Goal: Task Accomplishment & Management: Use online tool/utility

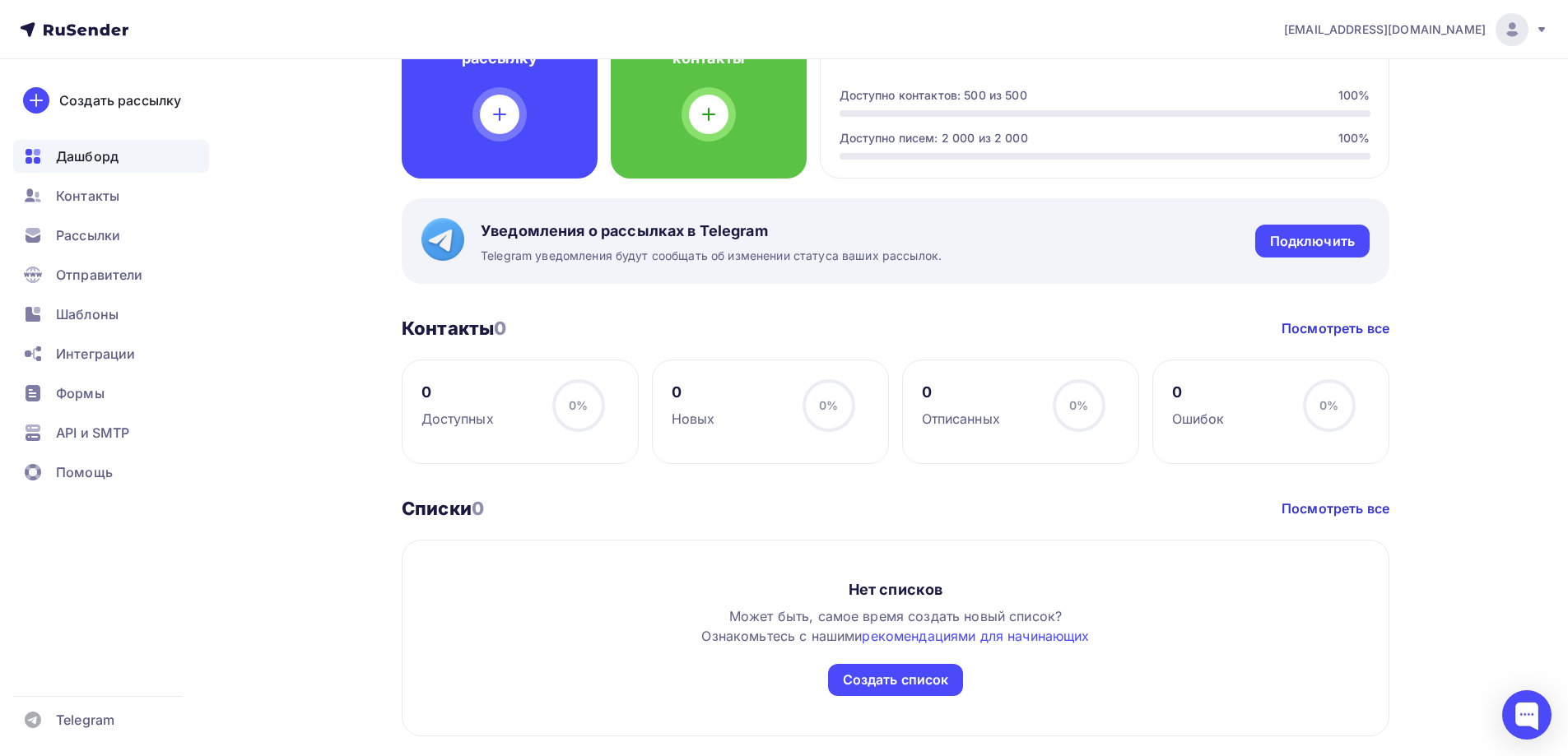
scroll to position [487, 0]
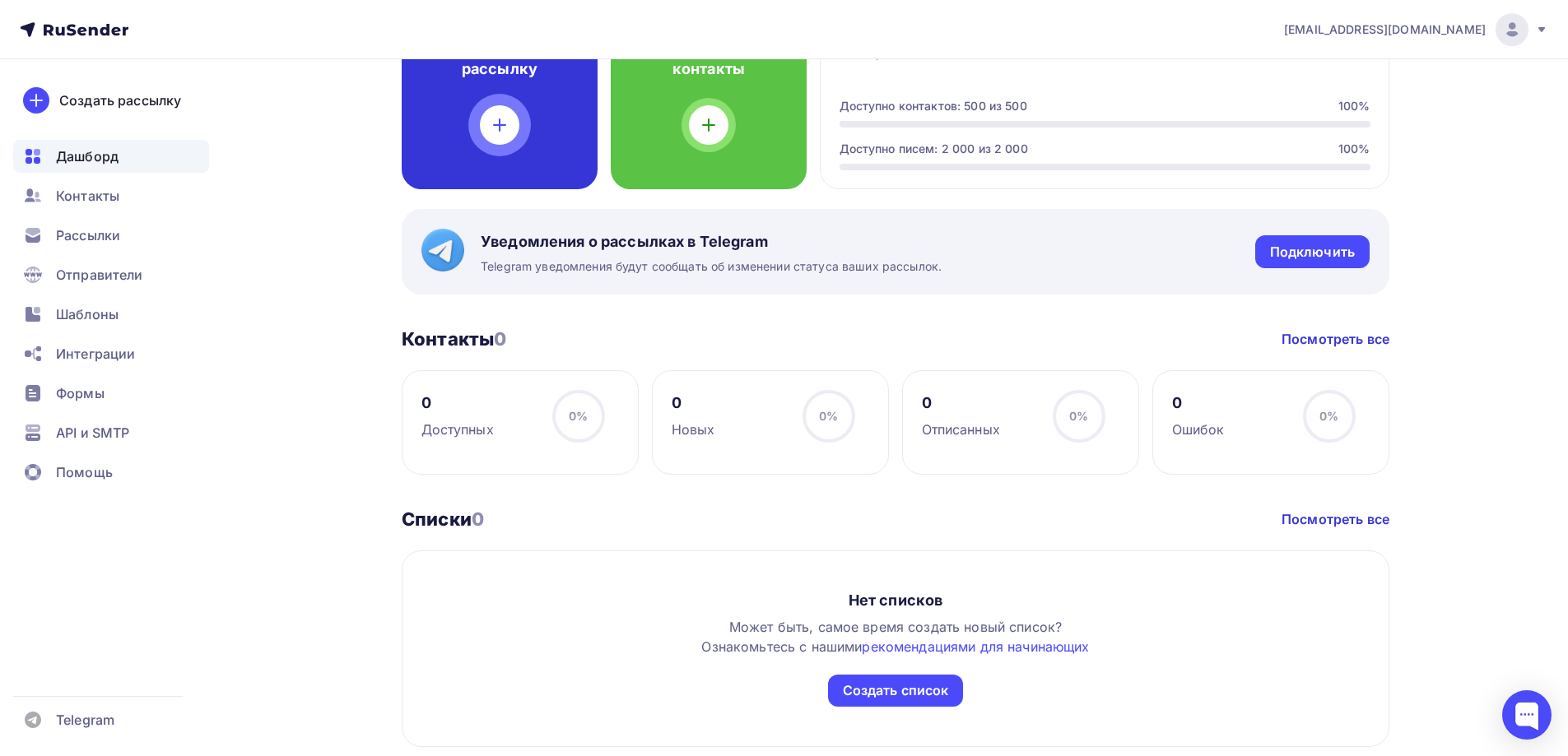
click at [514, 119] on div at bounding box center [499, 125] width 39 height 39
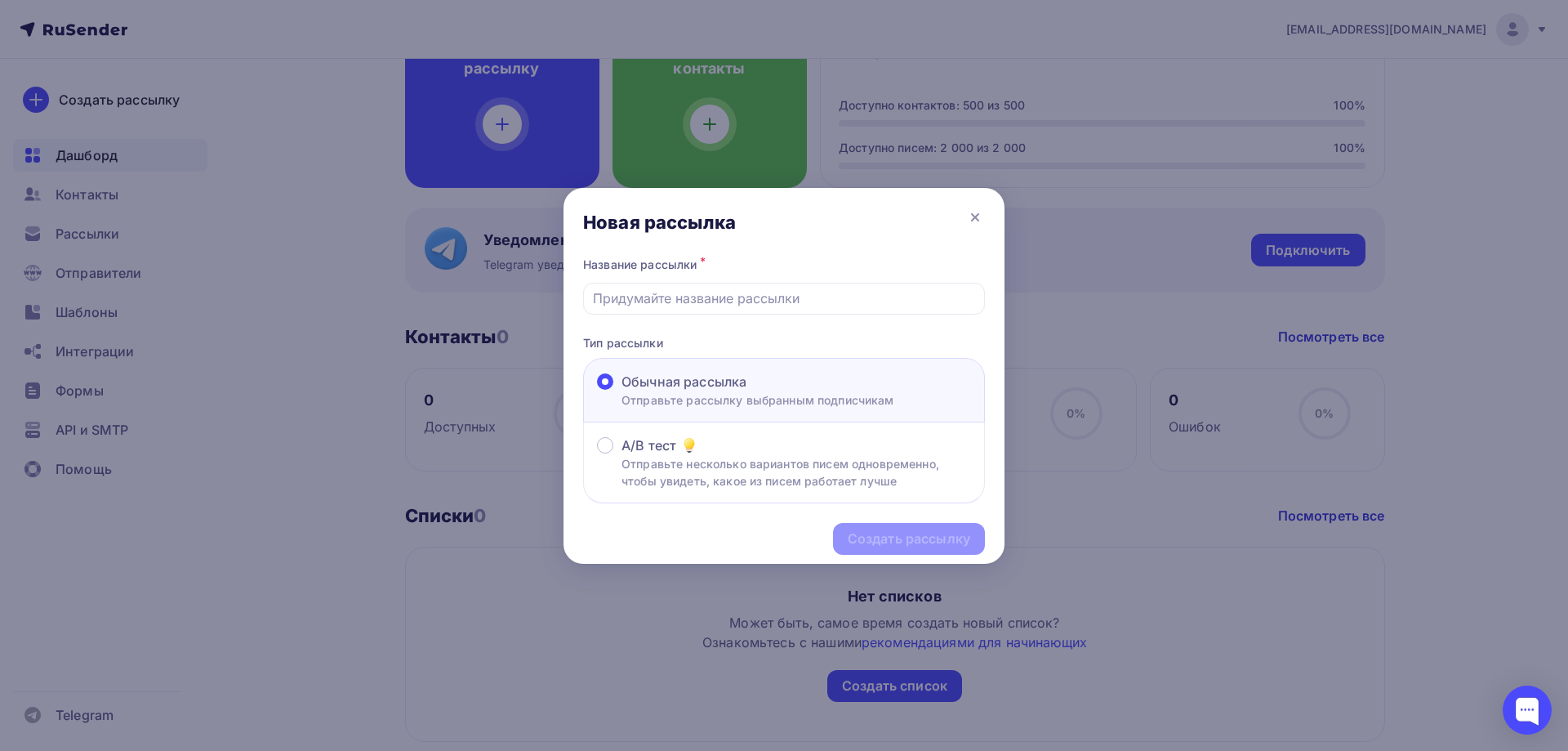
click at [687, 277] on div "Название рассылки *" at bounding box center [783, 284] width 402 height 62
click at [672, 292] on input "text" at bounding box center [784, 299] width 383 height 20
drag, startPoint x: 615, startPoint y: 308, endPoint x: 585, endPoint y: 300, distance: 31.0
click at [585, 300] on div "<" at bounding box center [783, 299] width 402 height 32
drag, startPoint x: 618, startPoint y: 299, endPoint x: 584, endPoint y: 298, distance: 34.0
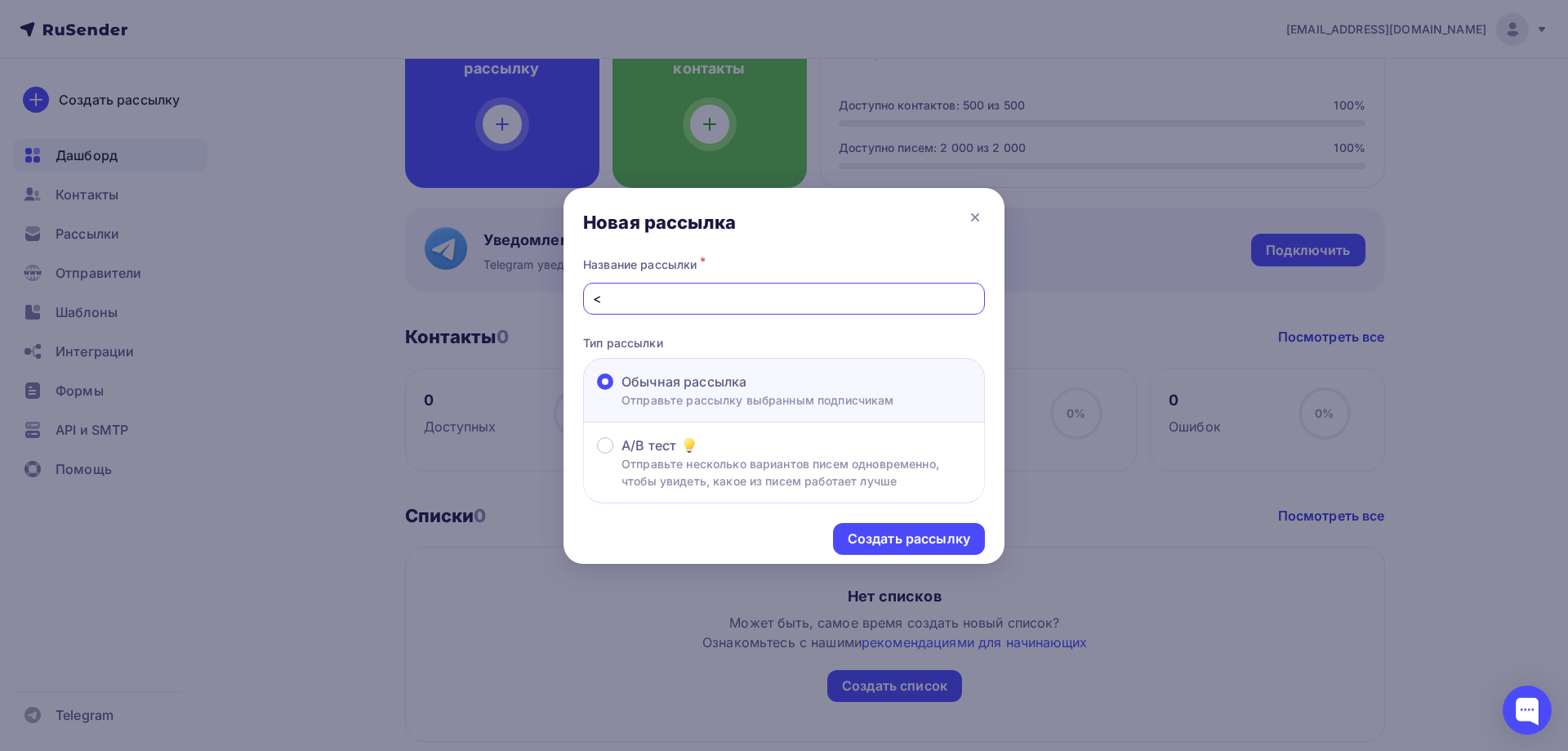
click at [584, 298] on div "<" at bounding box center [783, 299] width 402 height 32
type input "Бизнес"
click at [880, 532] on div "Создать рассылку" at bounding box center [909, 539] width 122 height 19
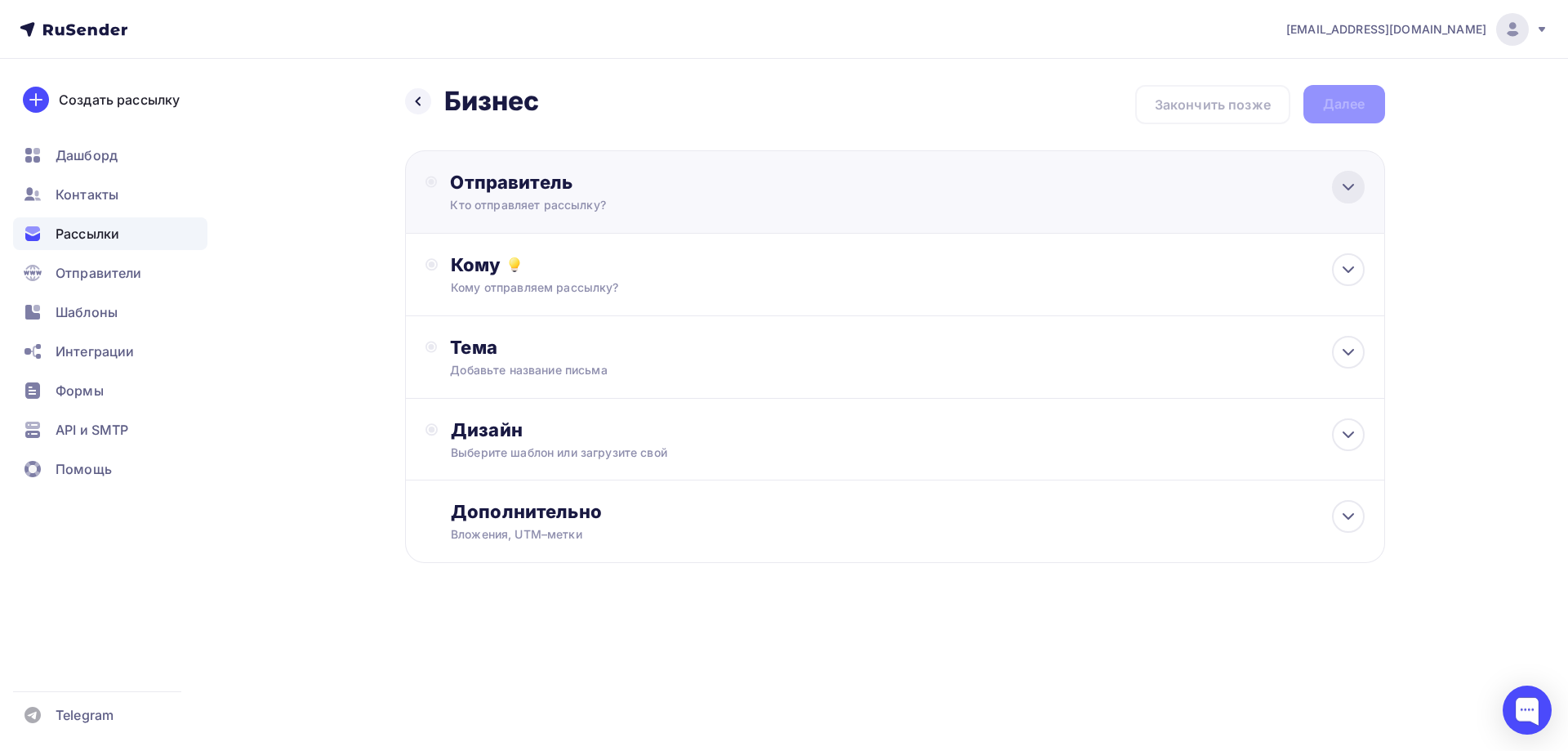
click at [1345, 192] on icon at bounding box center [1349, 187] width 20 height 20
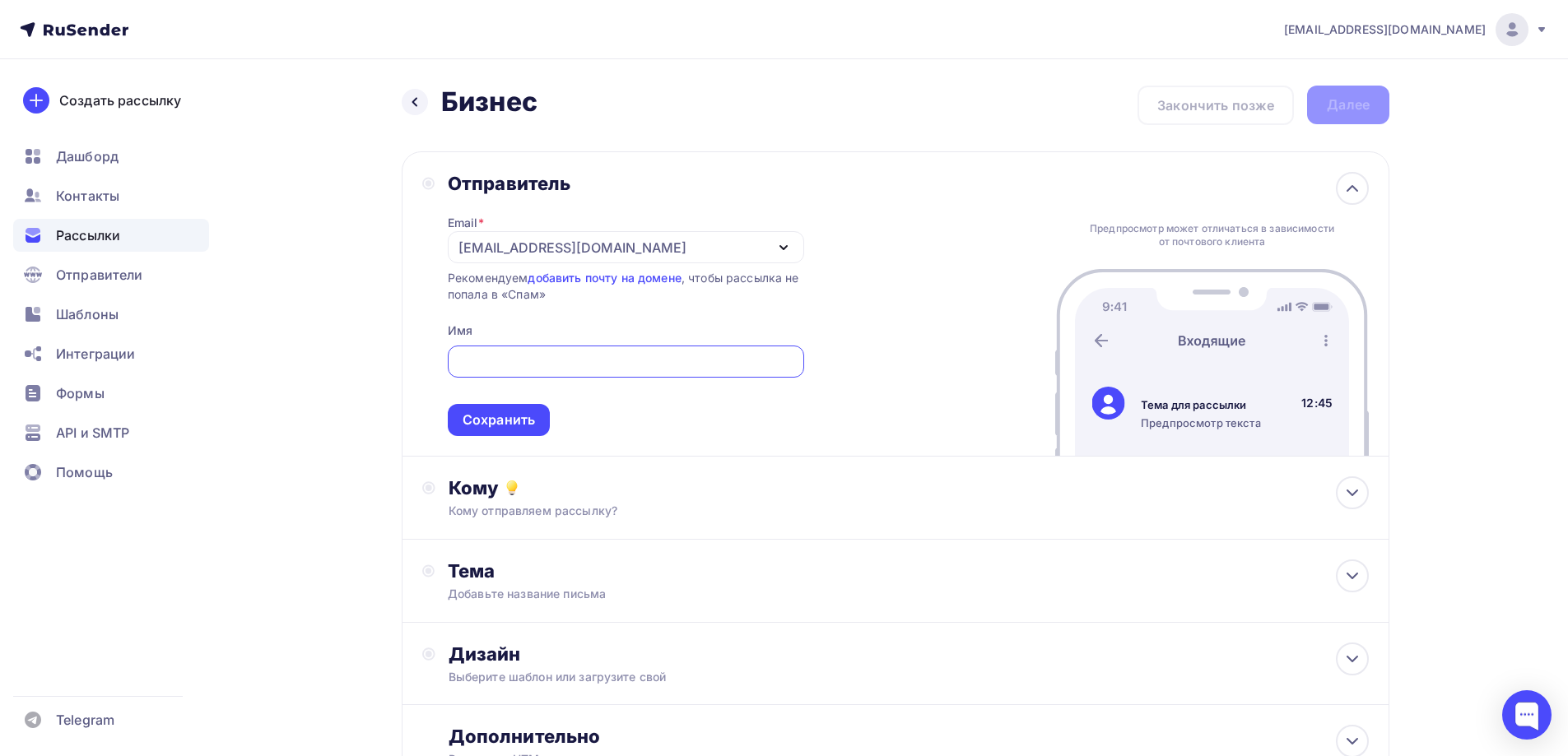
click at [780, 247] on icon "button" at bounding box center [783, 248] width 20 height 20
click at [863, 256] on div "Отправитель Email * [EMAIL_ADDRESS][DOMAIN_NAME] [EMAIL_ADDRESS][DOMAIN_NAME] Д…" at bounding box center [895, 304] width 988 height 305
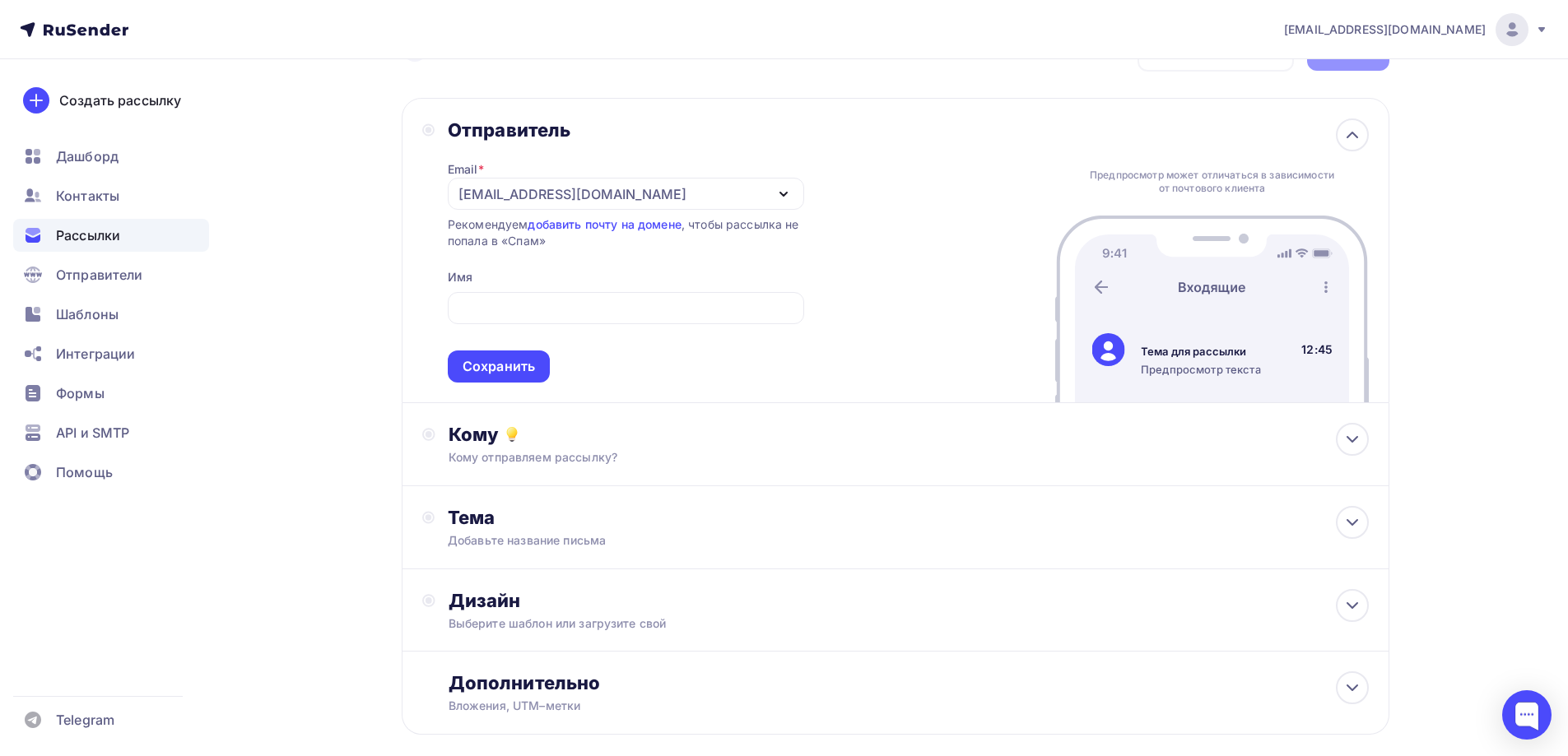
scroll to position [82, 0]
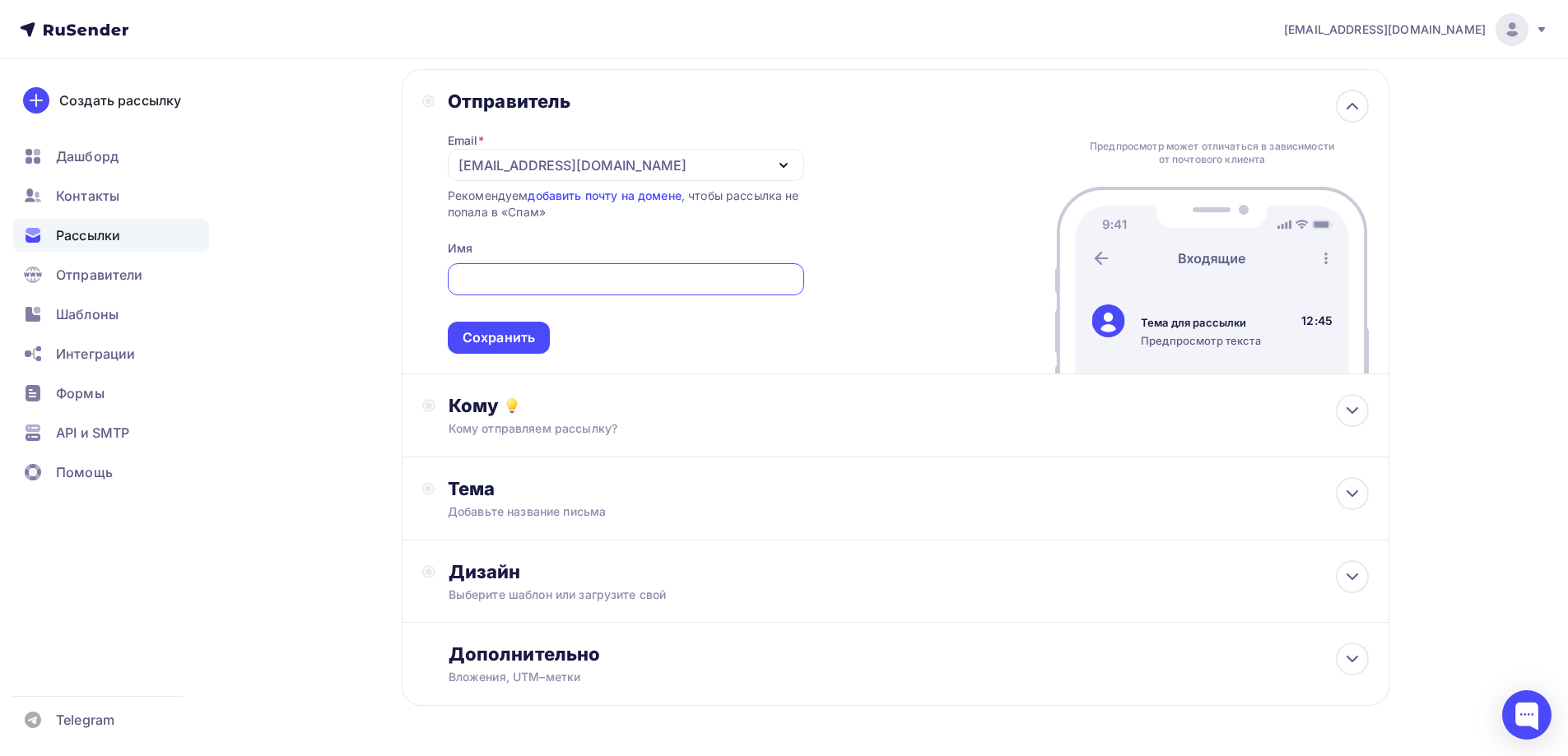
click at [715, 279] on input "text" at bounding box center [625, 280] width 338 height 20
click at [818, 310] on div "Отправитель Email * [EMAIL_ADDRESS][DOMAIN_NAME] [EMAIL_ADDRESS][DOMAIN_NAME] Д…" at bounding box center [895, 222] width 988 height 305
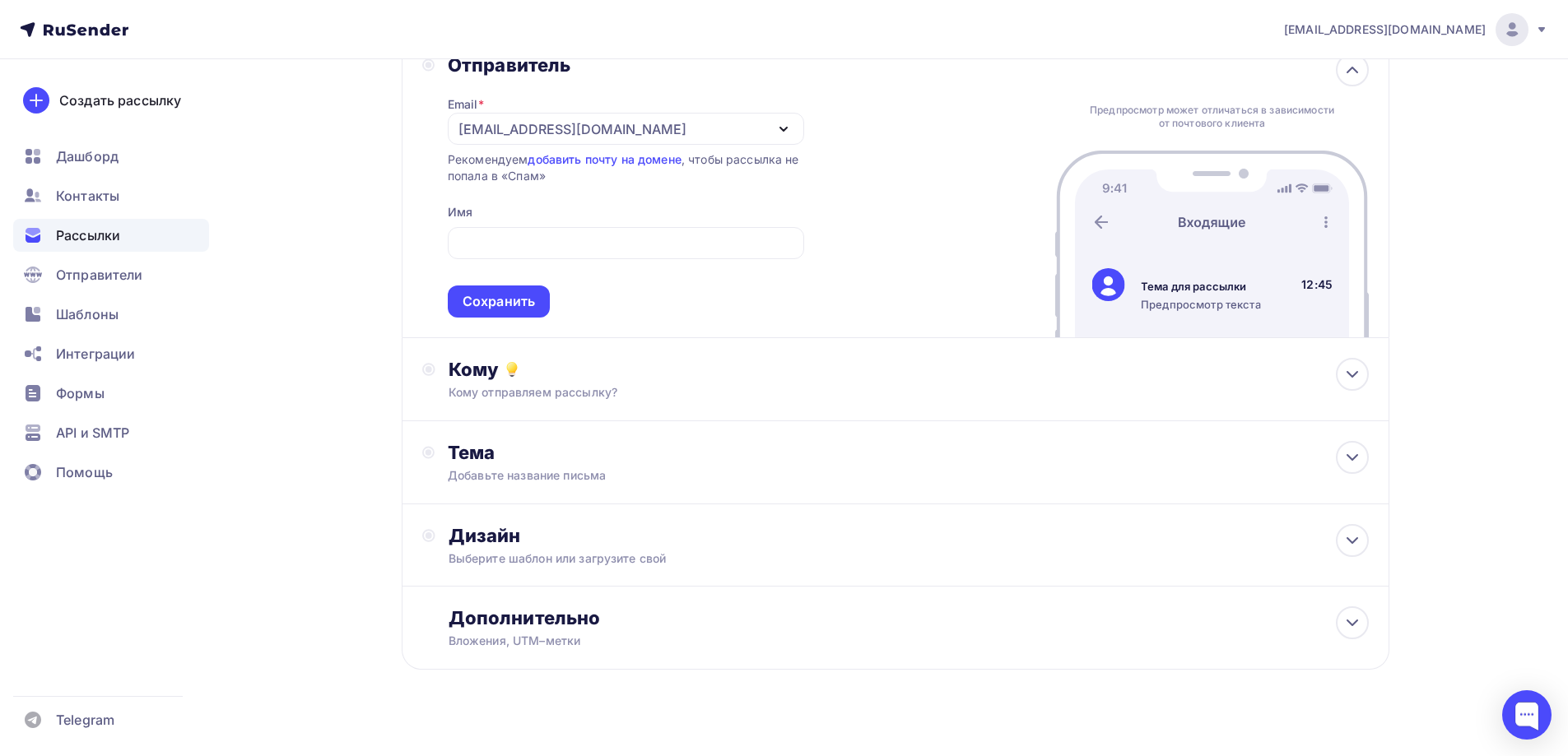
scroll to position [138, 0]
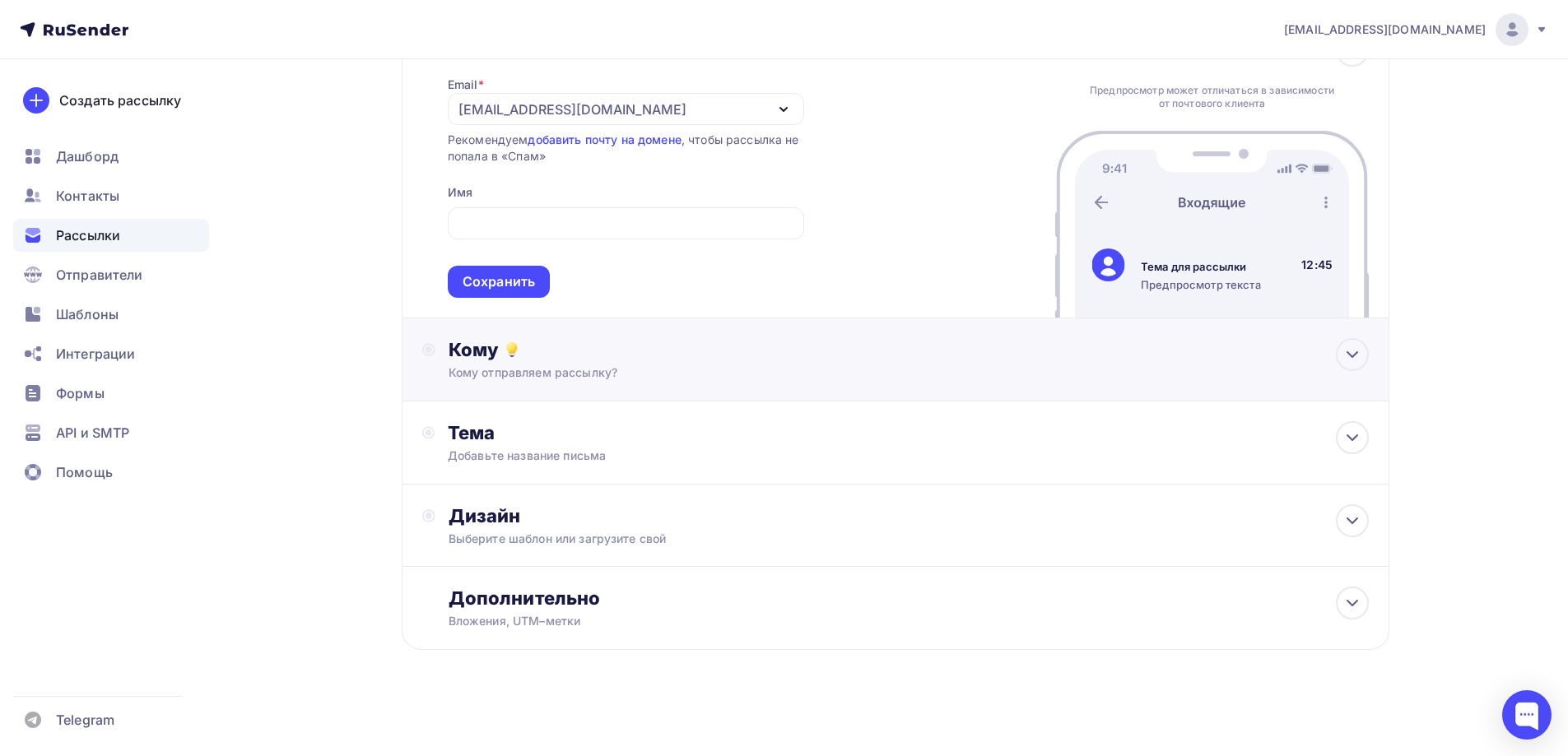
click at [717, 361] on div "Кому Кому отправляем рассылку? Списки получателей Нет получателей Все списки id…" at bounding box center [908, 359] width 920 height 43
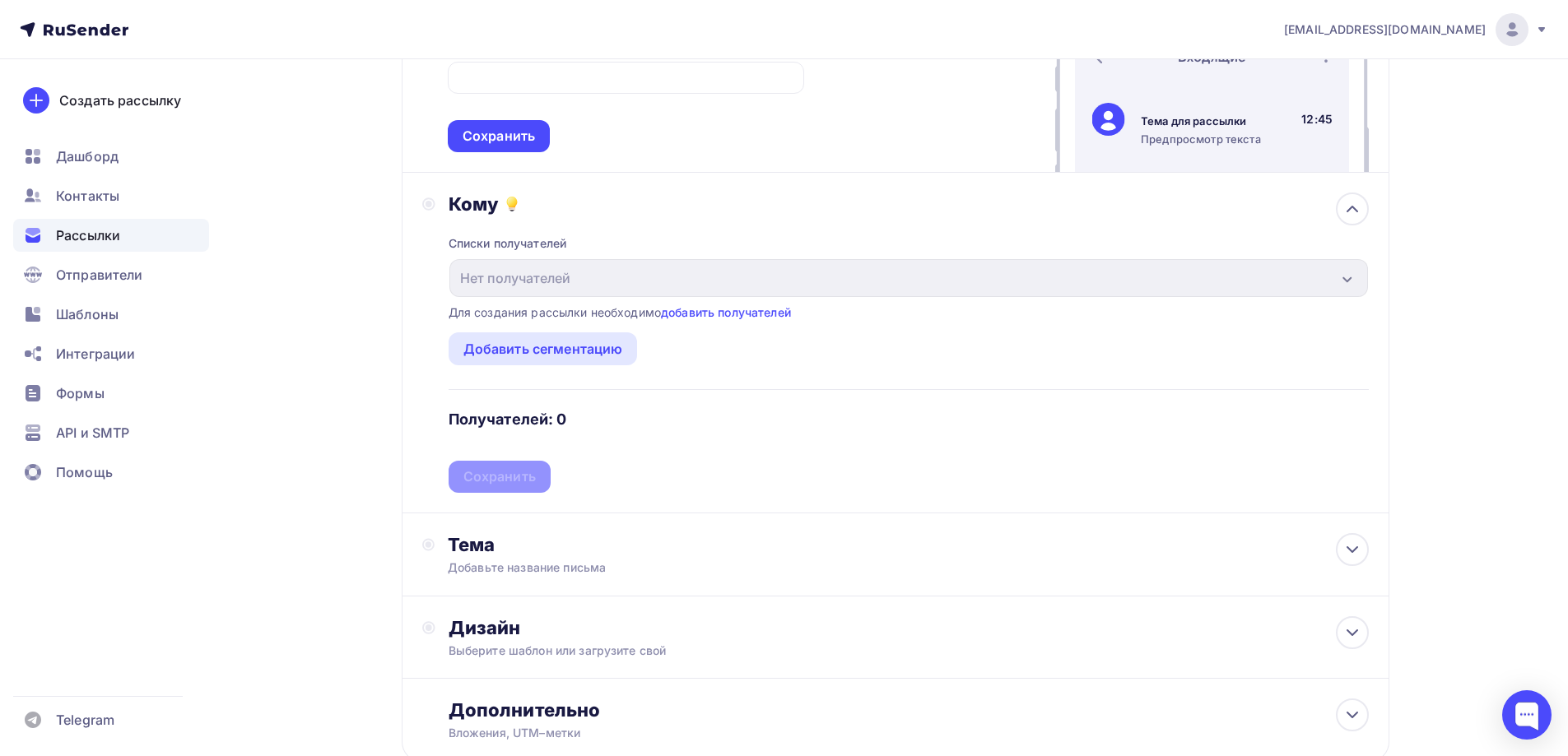
scroll to position [385, 0]
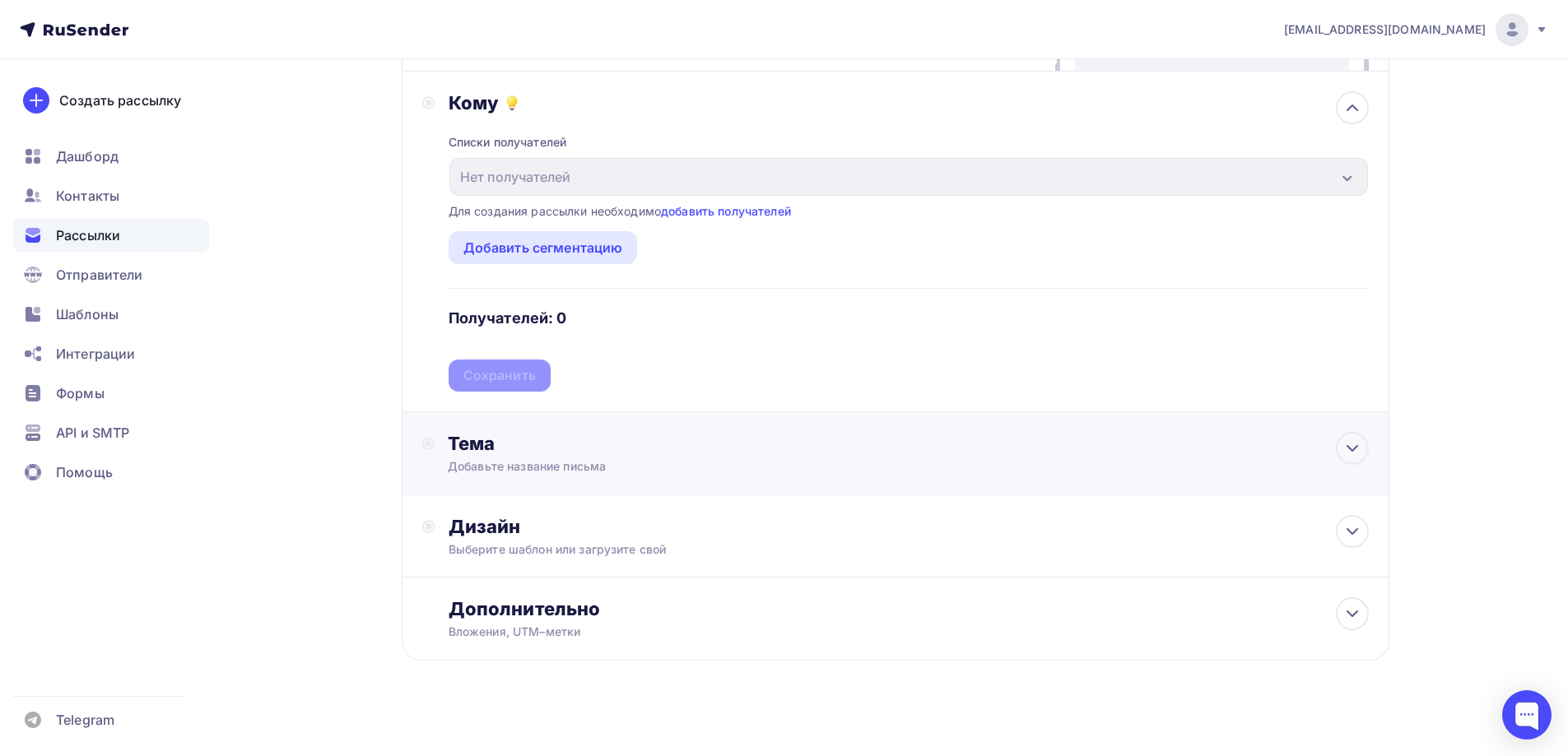
drag, startPoint x: 719, startPoint y: 465, endPoint x: 725, endPoint y: 459, distance: 8.5
click at [719, 465] on div "Добавьте название письма" at bounding box center [594, 466] width 293 height 17
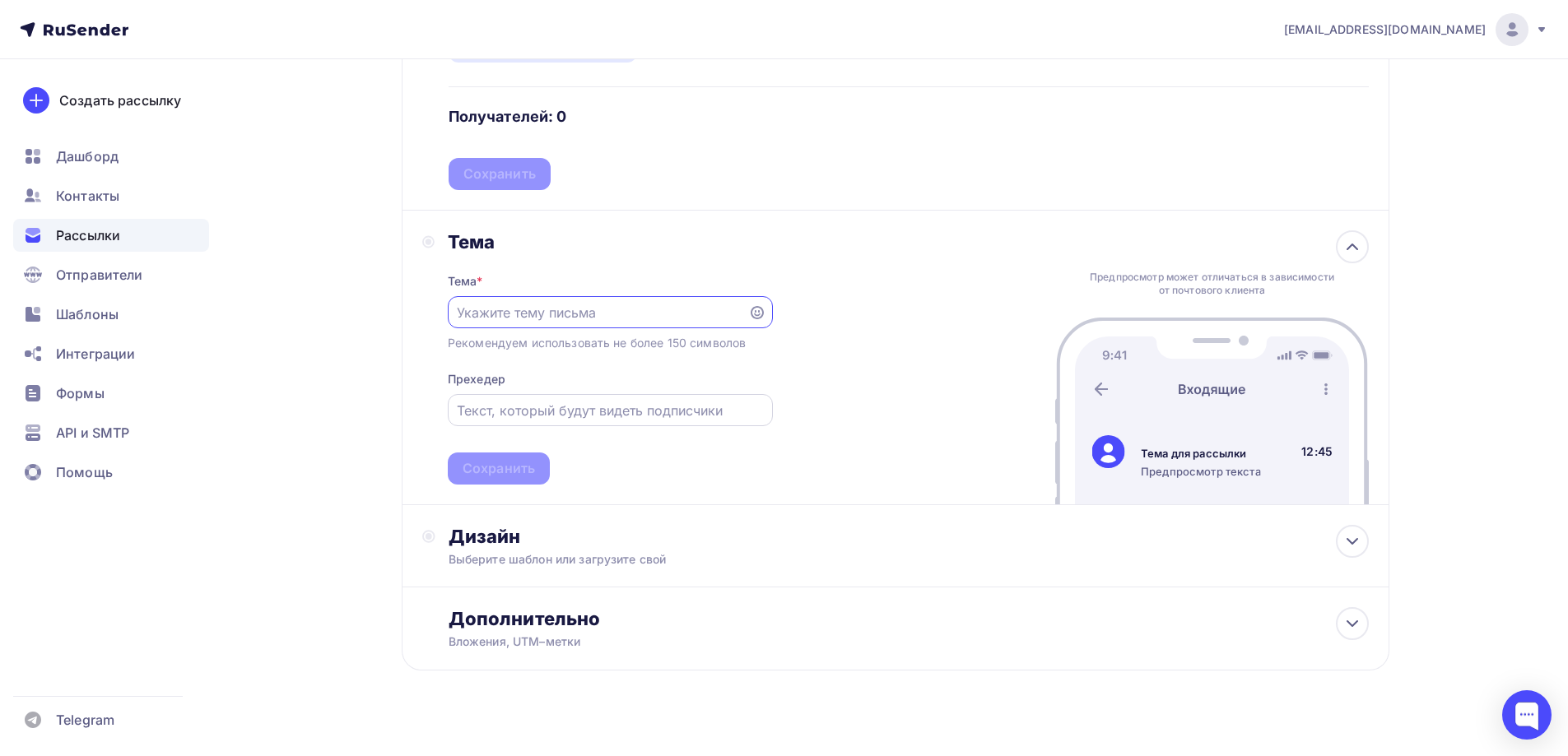
scroll to position [607, 0]
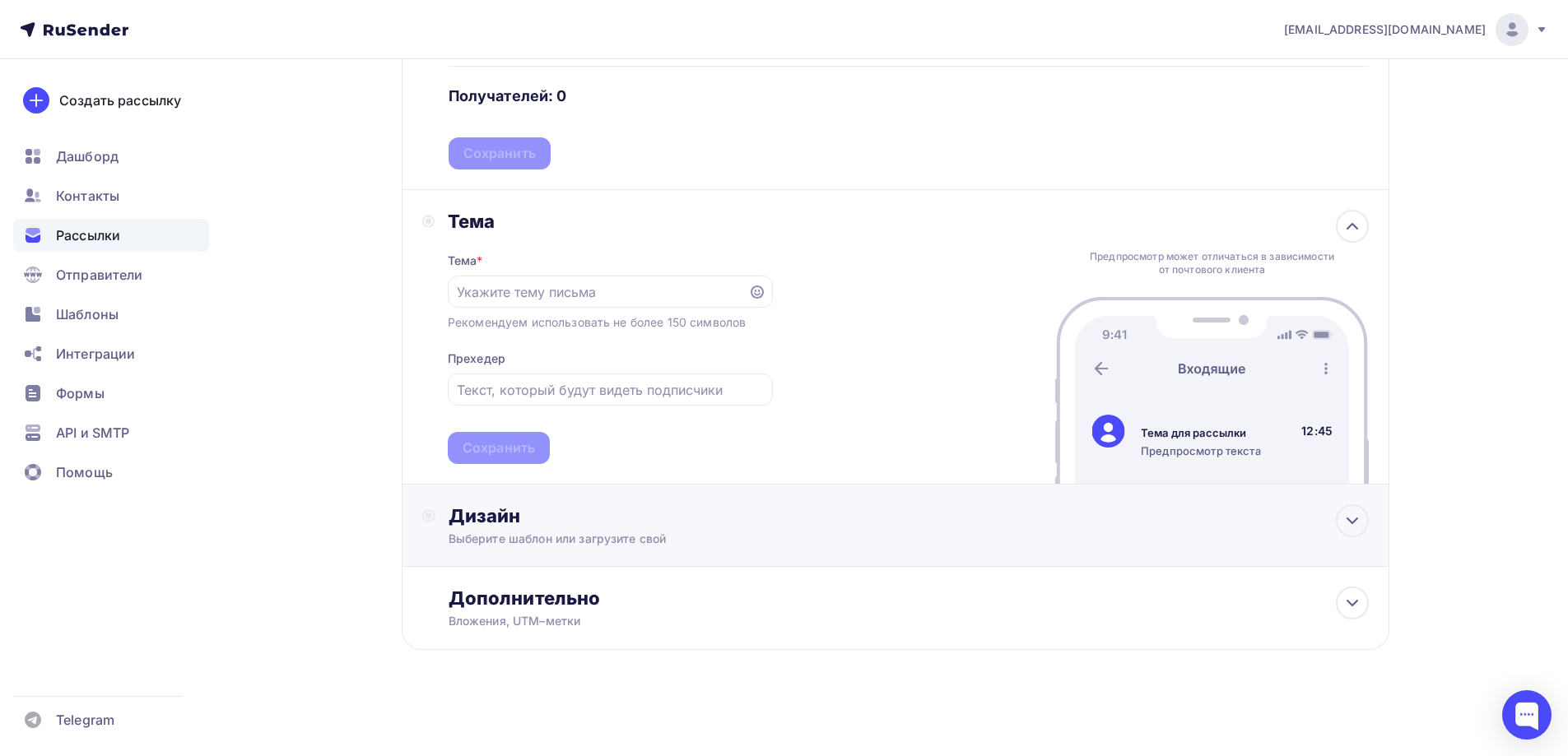
click at [687, 545] on div "Выберите шаблон или загрузите свой" at bounding box center [862, 539] width 828 height 17
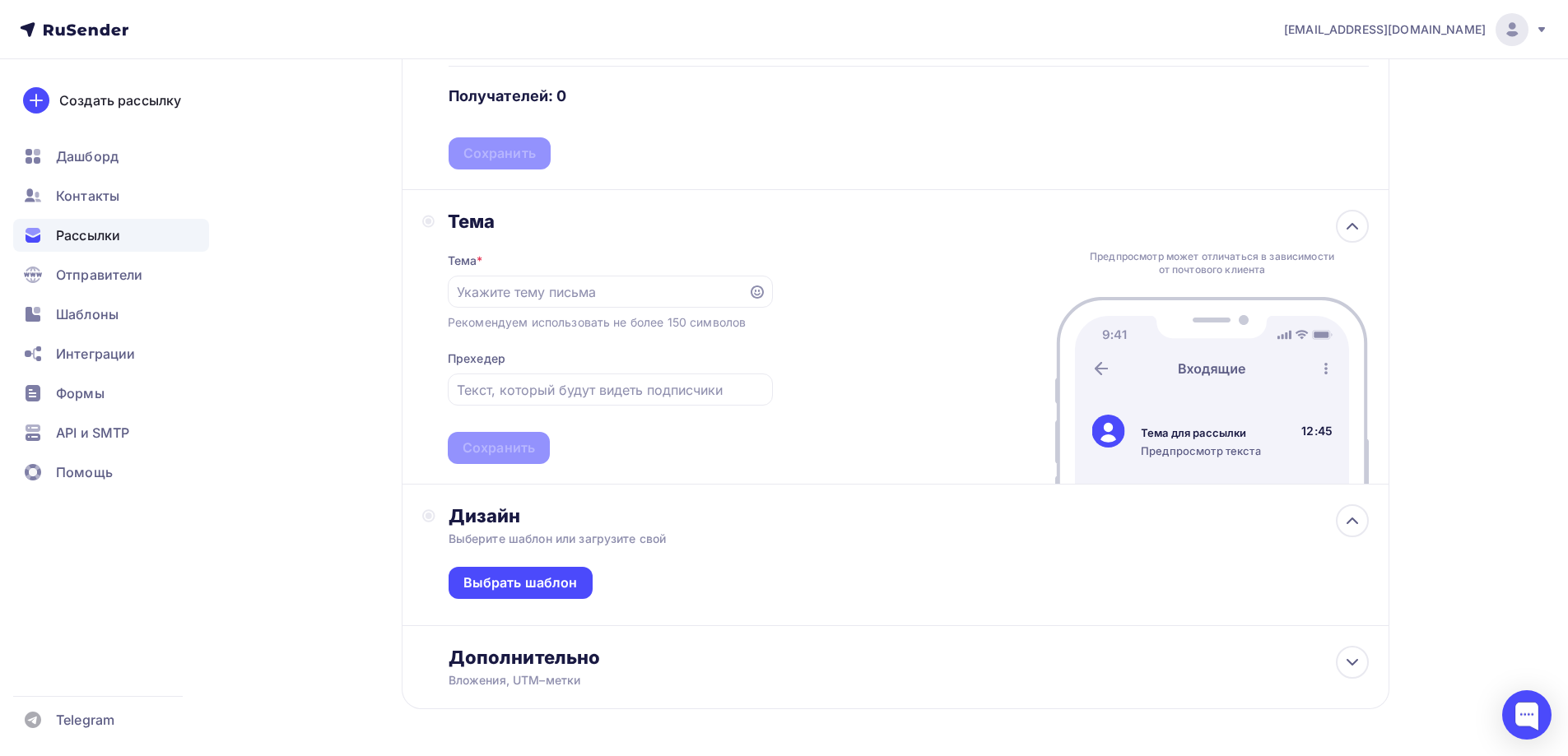
scroll to position [666, 0]
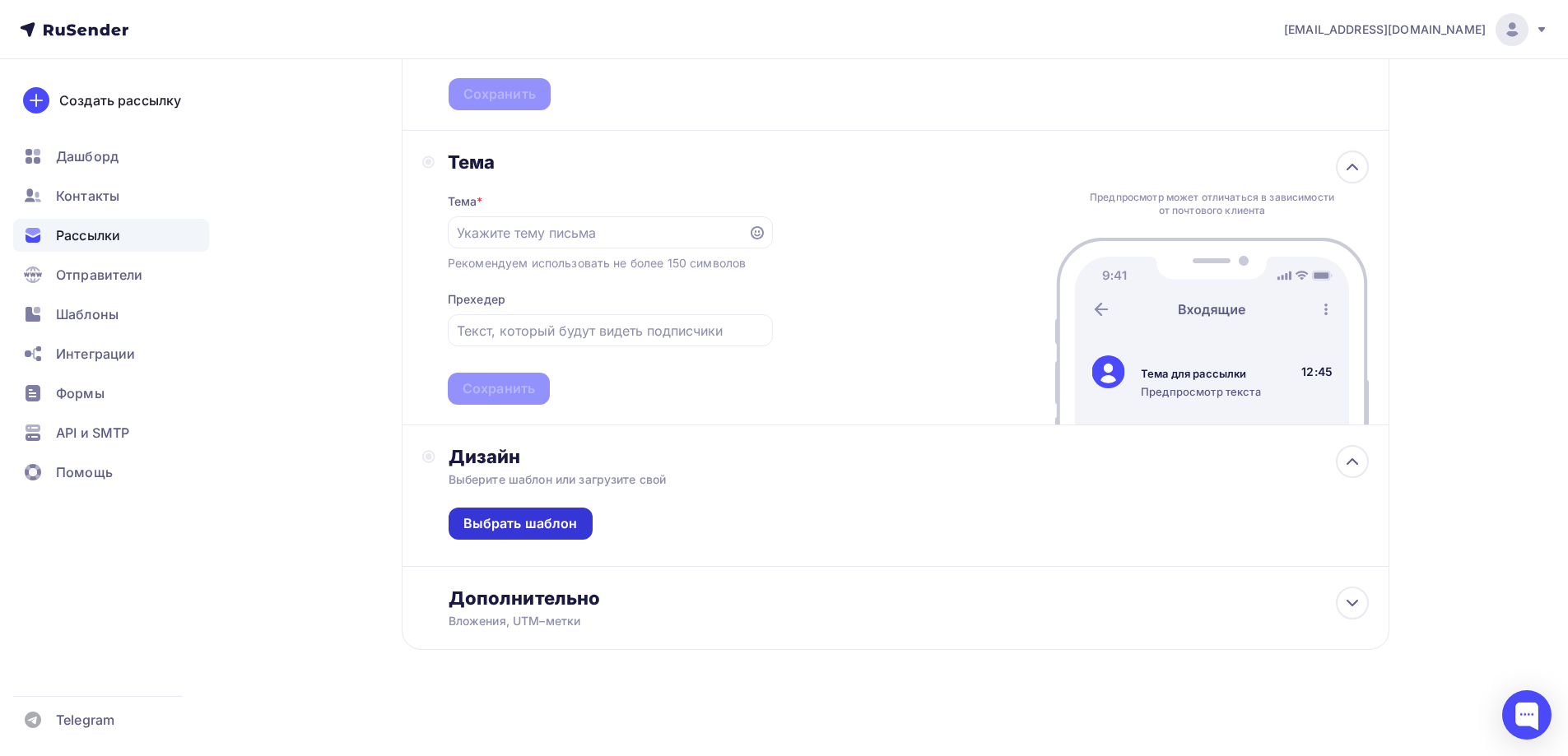
click at [534, 516] on div "Выбрать шаблон" at bounding box center [520, 523] width 115 height 19
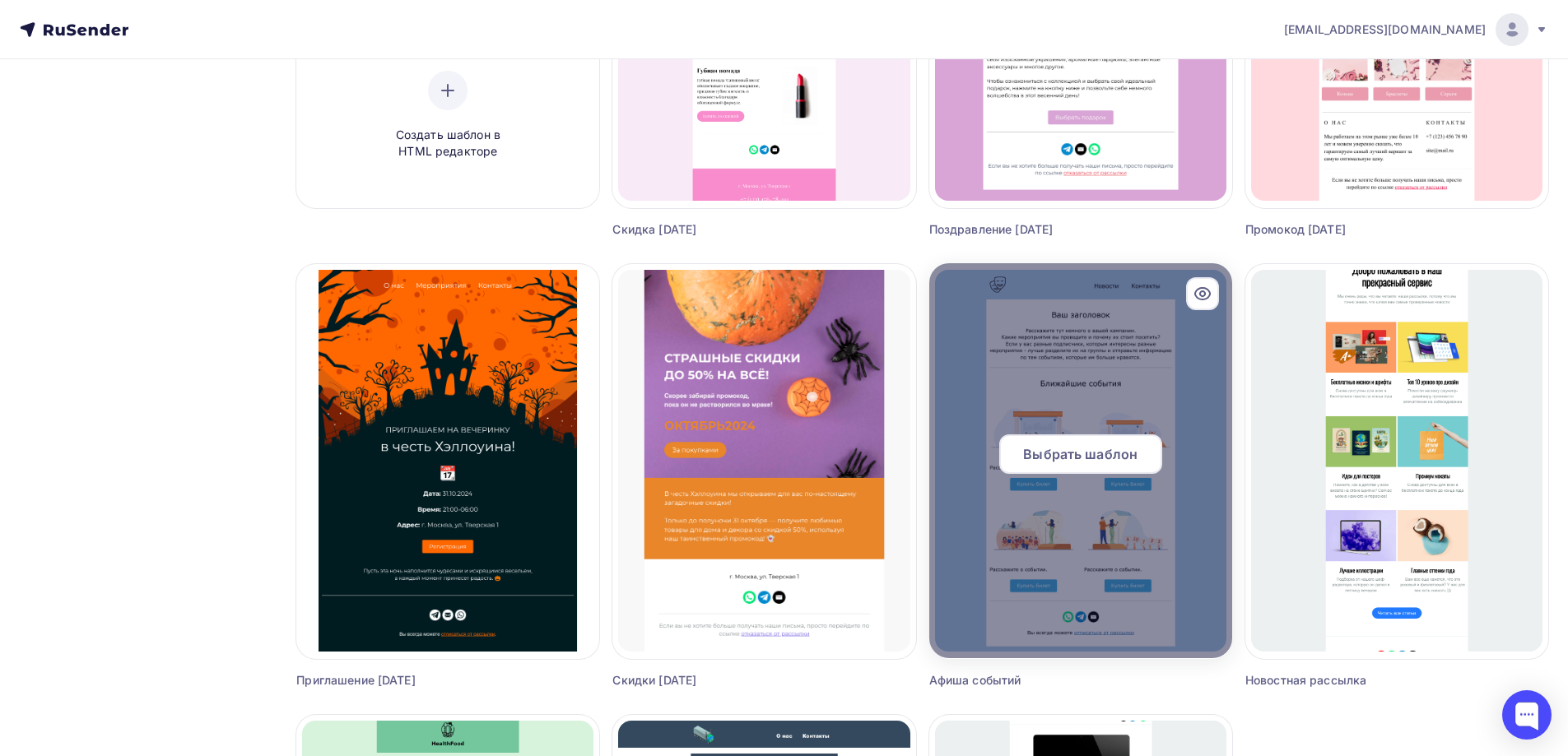
scroll to position [493, 0]
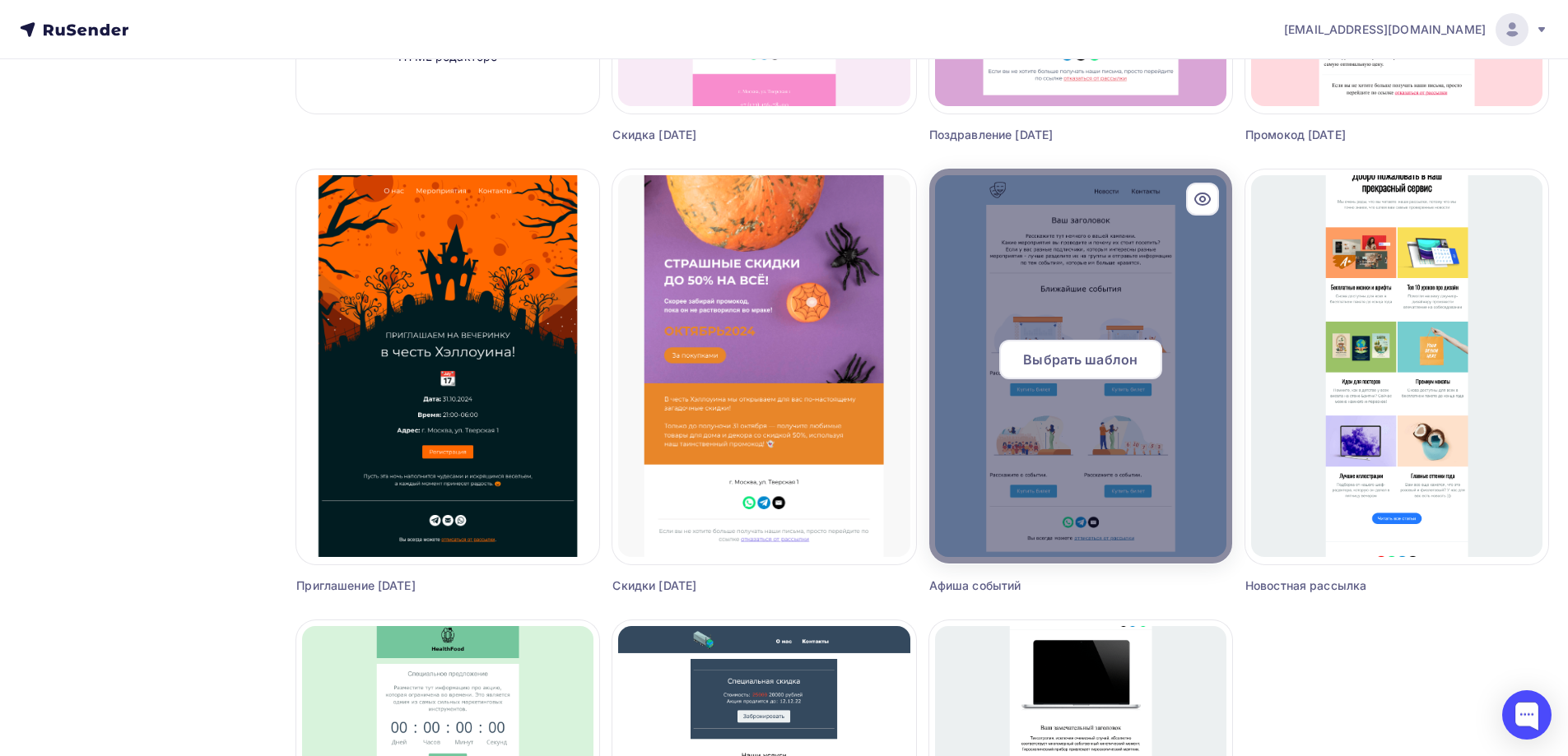
click at [1091, 359] on span "Выбрать шаблон" at bounding box center [1080, 360] width 115 height 20
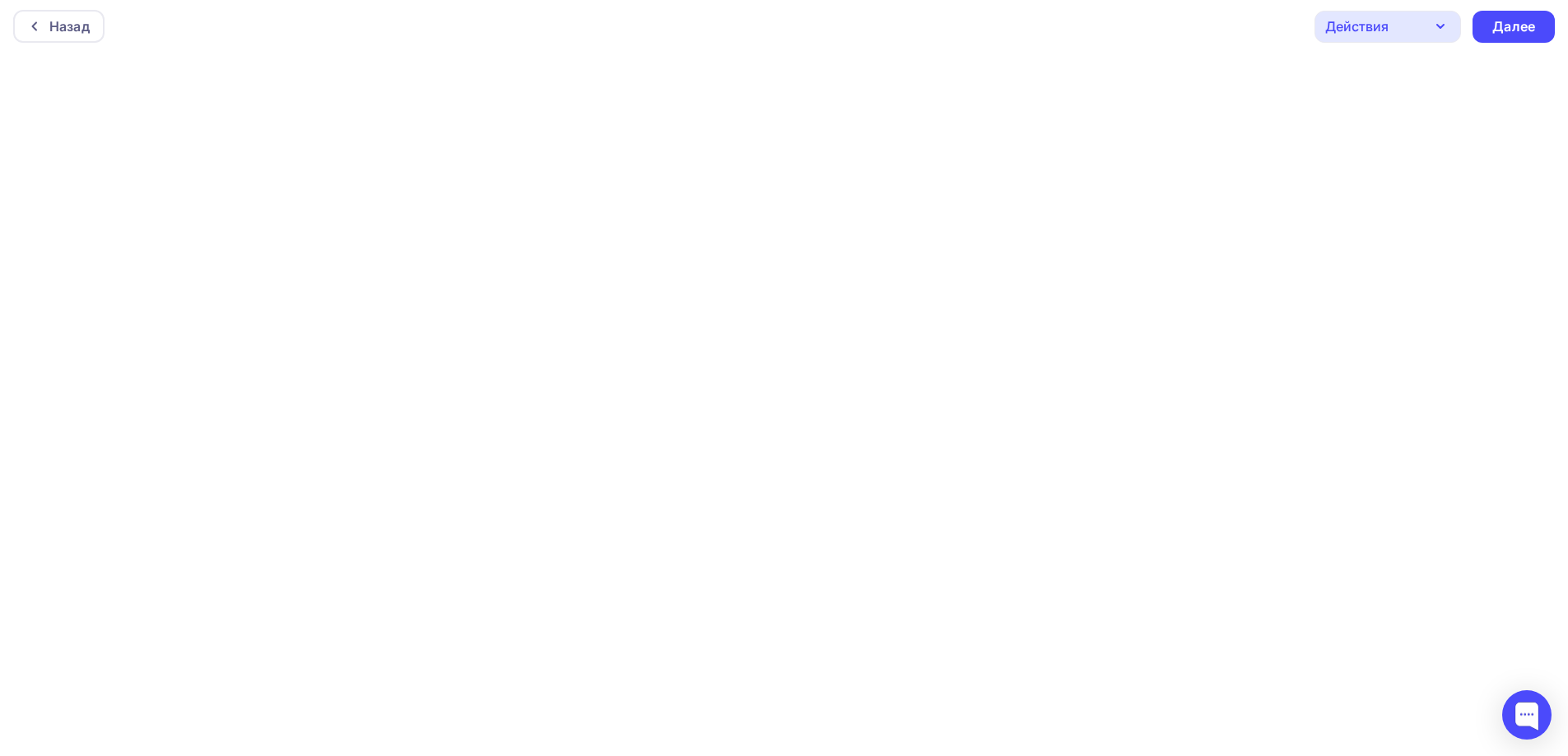
scroll to position [4, 0]
